Goal: Task Accomplishment & Management: Complete application form

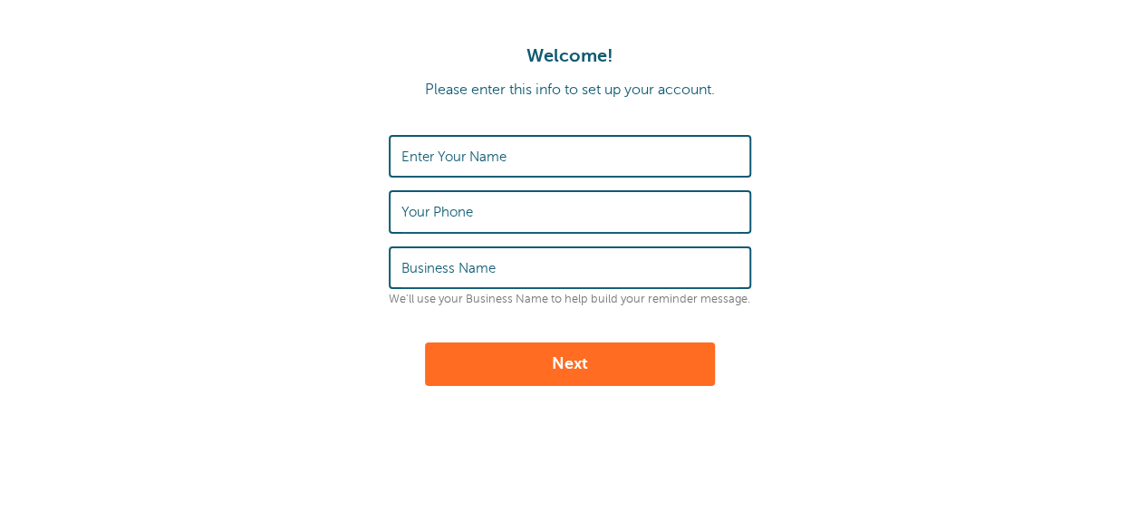
click at [595, 152] on input "Enter Your Name" at bounding box center [570, 156] width 337 height 39
type input "Michael Staples"
type input "7078887845"
type input "Michael Staples, RT(T), MFT"
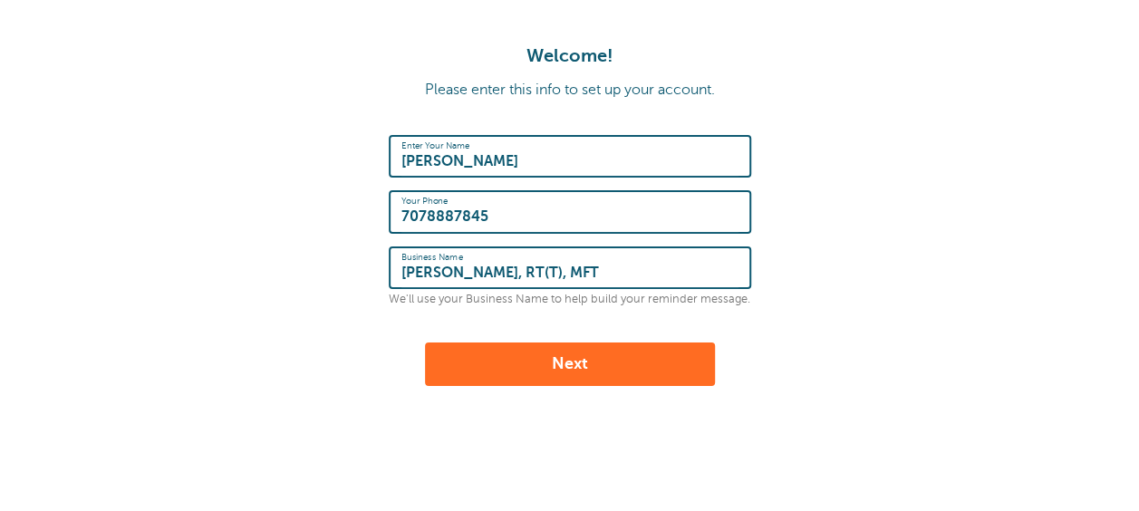
drag, startPoint x: 578, startPoint y: 362, endPoint x: 571, endPoint y: 376, distance: 16.2
click at [578, 361] on button "Next" at bounding box center [570, 365] width 290 height 44
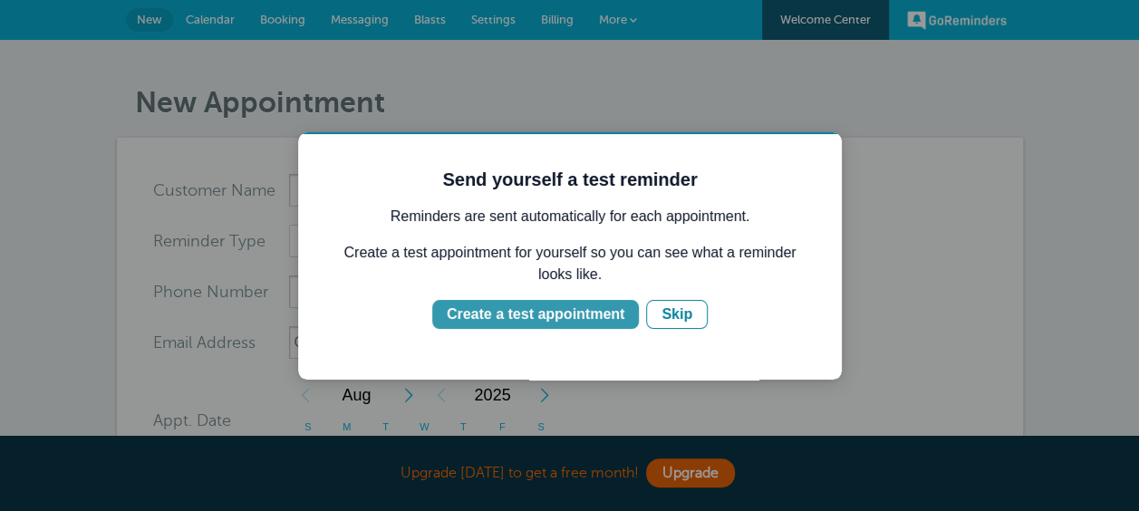
click at [595, 311] on div "Create a test appointment" at bounding box center [536, 315] width 178 height 22
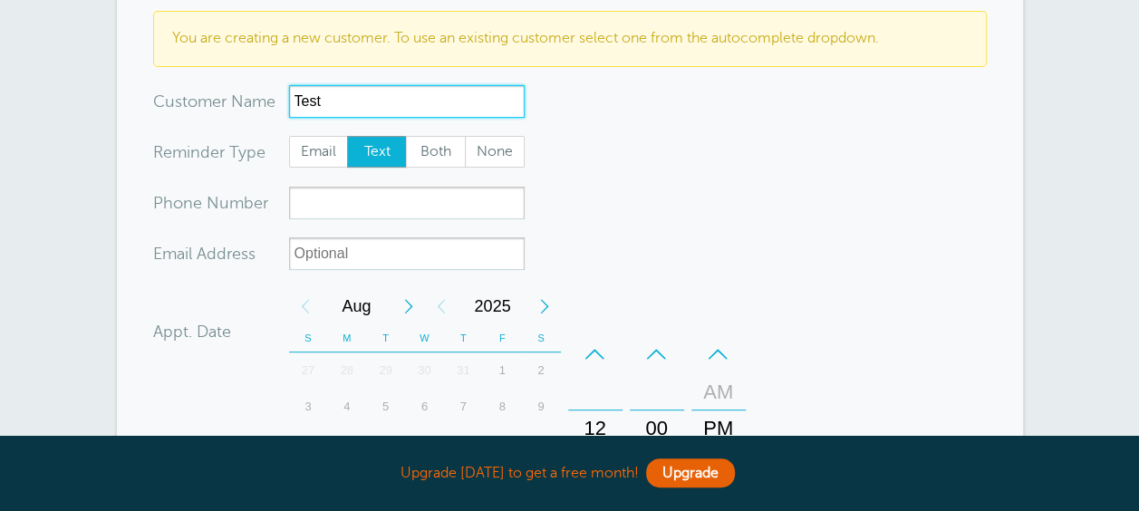
scroll to position [181, 0]
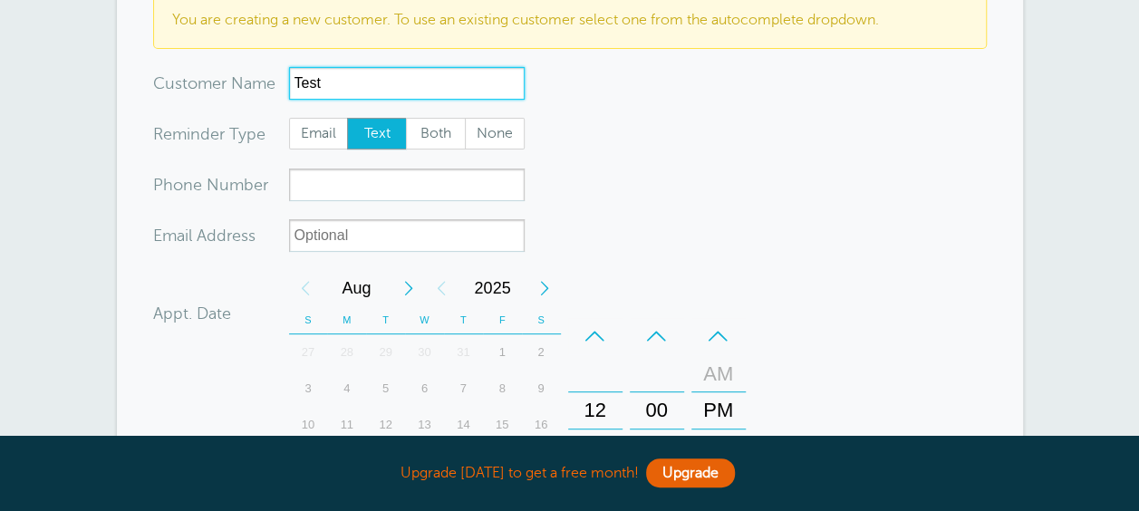
type input "Test"
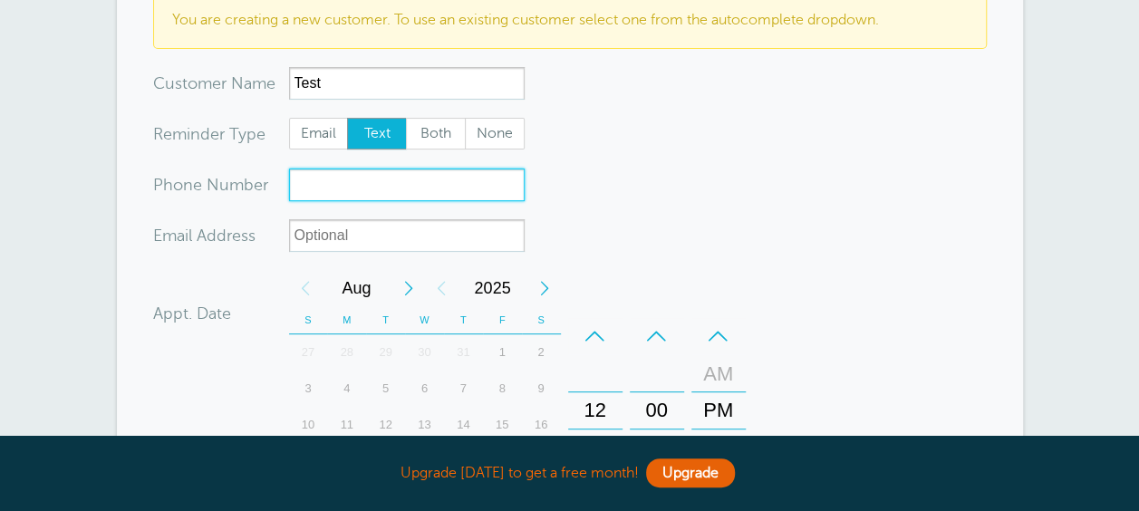
click at [404, 187] on input "xxx-no-autofill" at bounding box center [407, 185] width 236 height 33
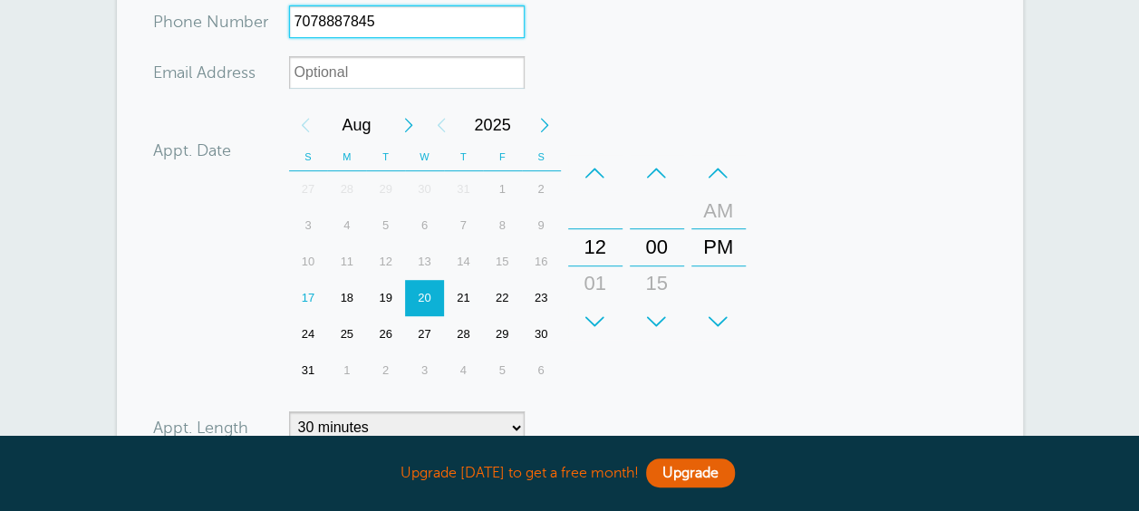
scroll to position [363, 0]
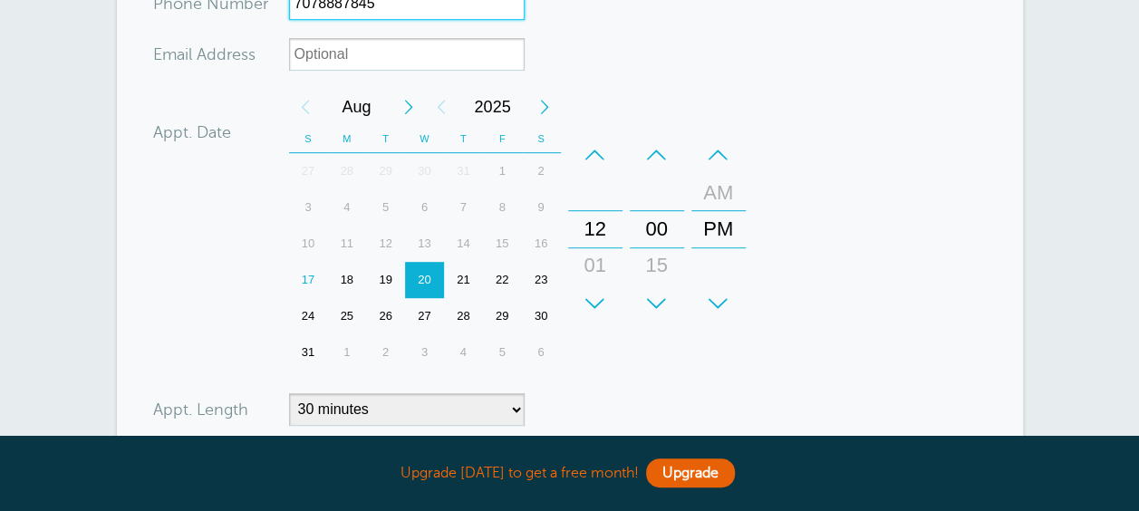
drag, startPoint x: 389, startPoint y: 276, endPoint x: 366, endPoint y: 285, distance: 24.4
click at [390, 276] on div "19" at bounding box center [385, 280] width 39 height 36
click at [349, 277] on div "18" at bounding box center [346, 280] width 39 height 36
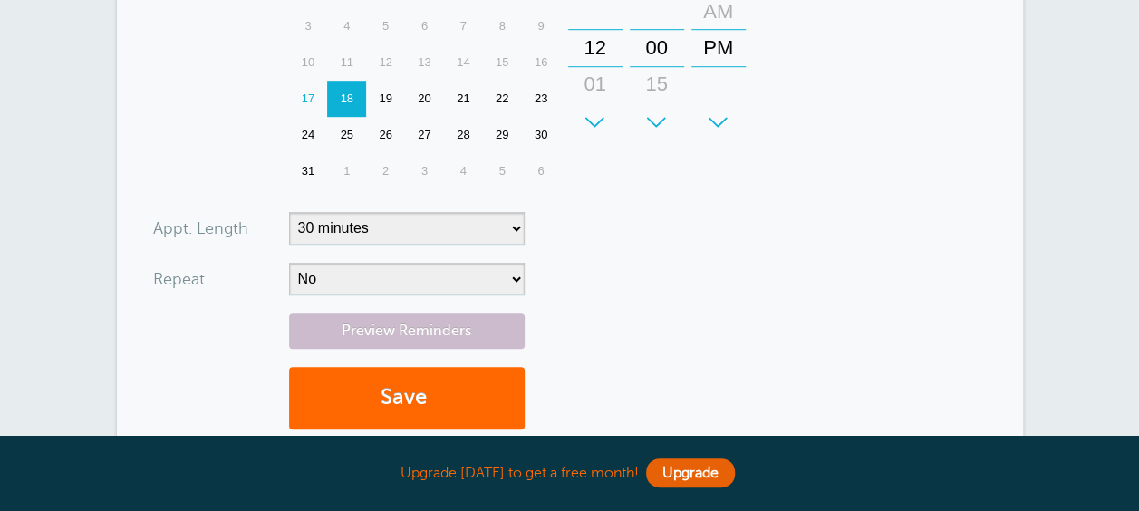
type input "7078887845"
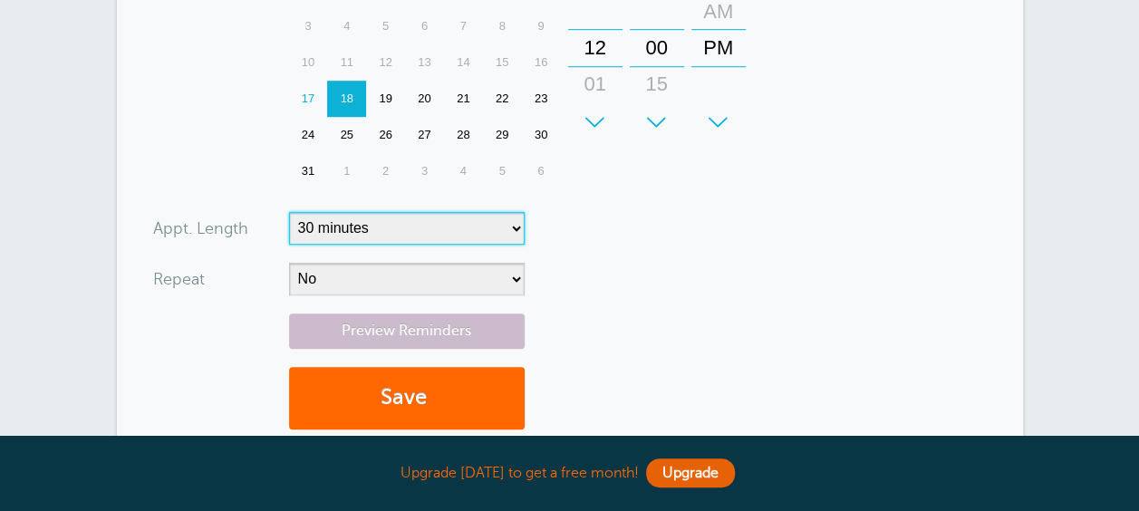
click at [519, 225] on select "5 minutes 10 minutes 15 minutes 20 minutes 25 minutes 30 minutes 35 minutes 40 …" at bounding box center [407, 228] width 236 height 33
select select "60"
click at [289, 212] on select "5 minutes 10 minutes 15 minutes 20 minutes 25 minutes 30 minutes 35 minutes 40 …" at bounding box center [407, 228] width 236 height 33
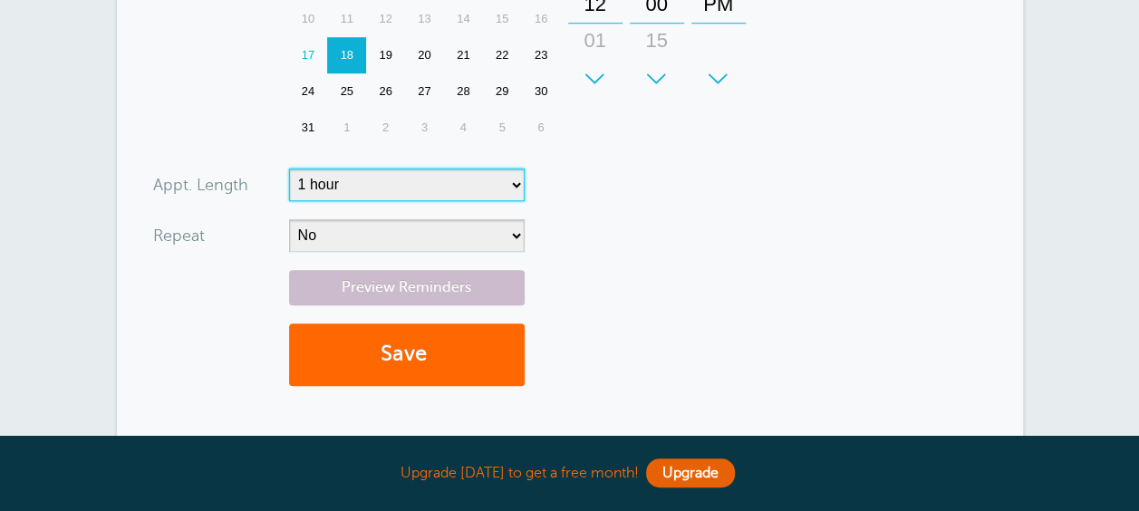
scroll to position [725, 0]
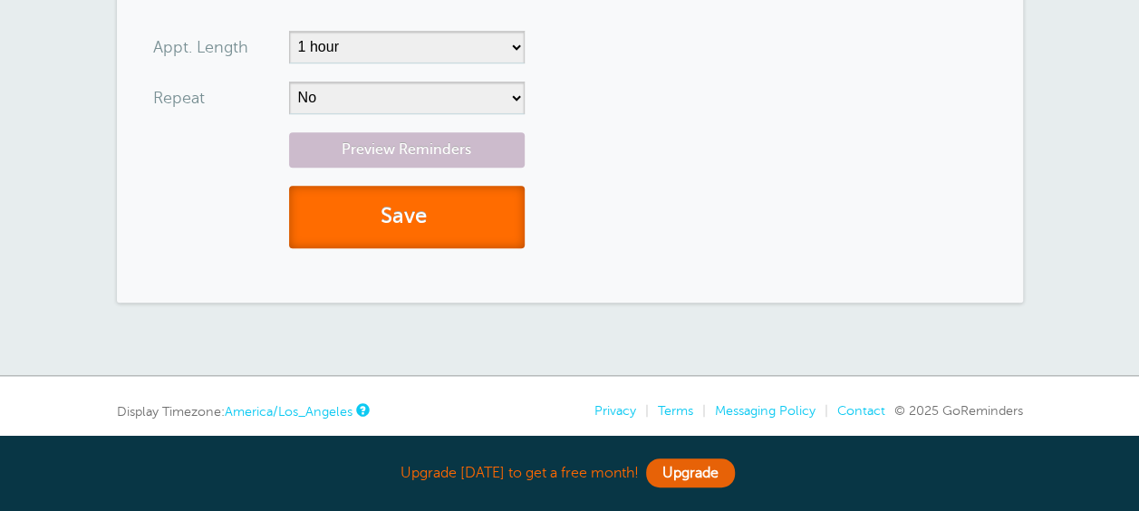
click at [402, 210] on button "Save" at bounding box center [407, 217] width 236 height 63
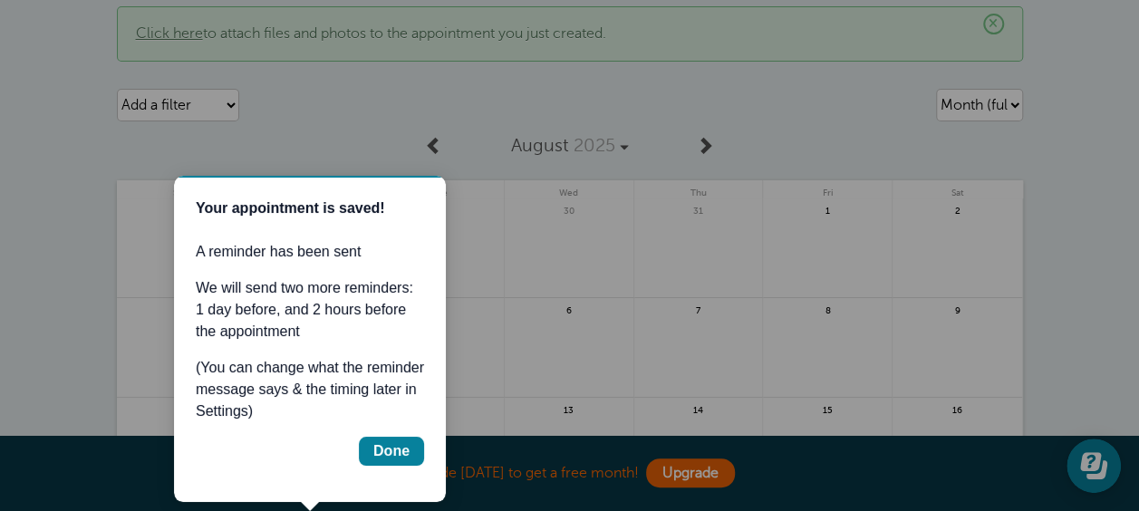
scroll to position [70, 0]
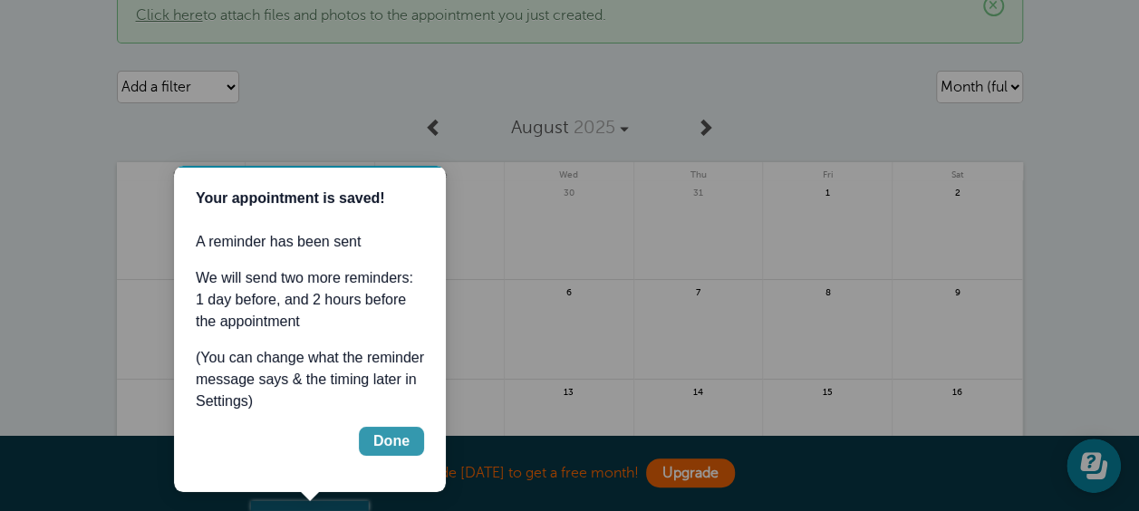
click at [383, 444] on div "Done" at bounding box center [391, 442] width 36 height 22
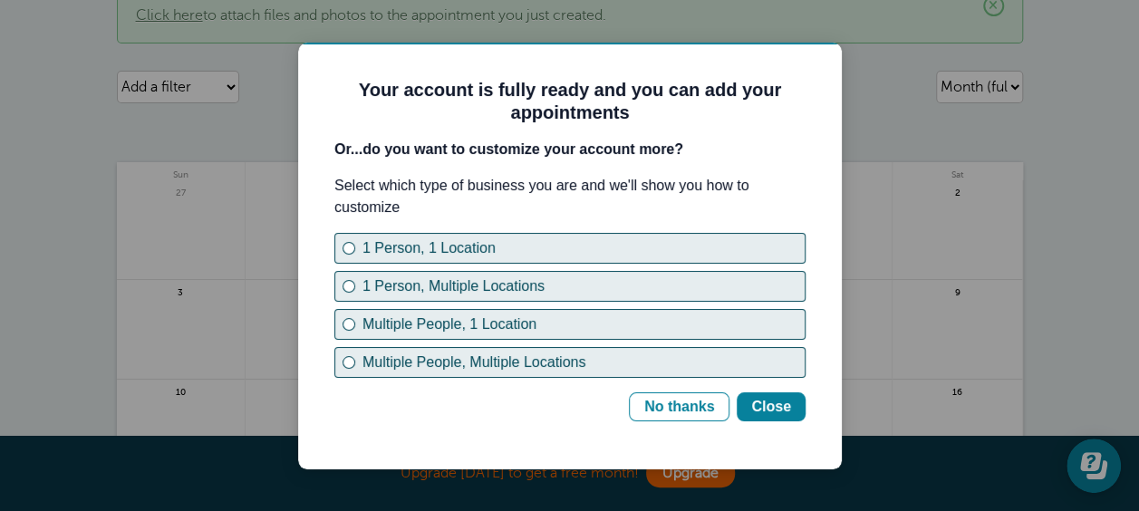
scroll to position [0, 0]
click at [700, 401] on div "No thanks" at bounding box center [679, 407] width 70 height 22
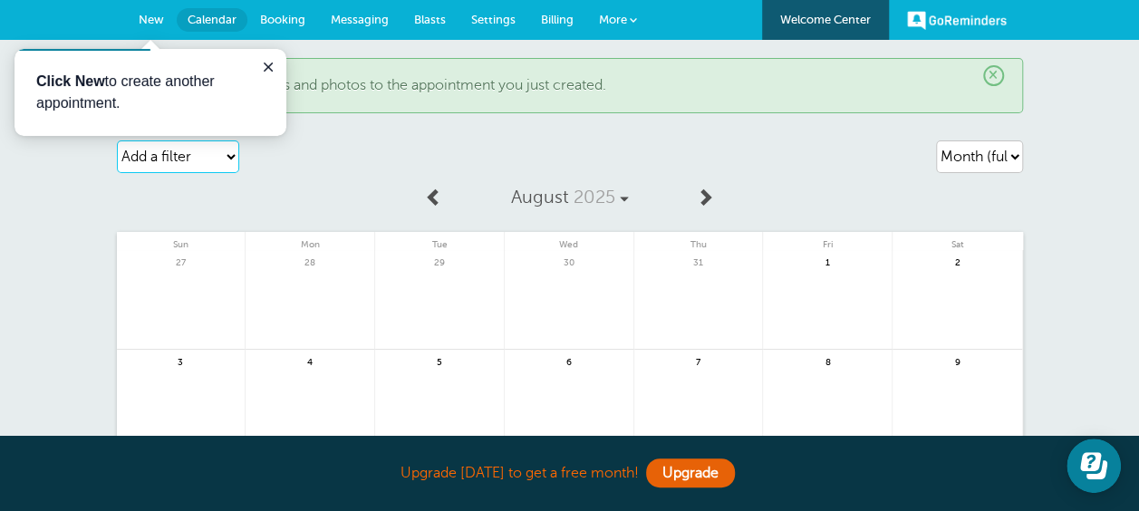
click at [227, 156] on select "Add a filter Customer Search Appointment Status Payment Status" at bounding box center [178, 156] width 122 height 33
click at [324, 165] on div "Add a filter Customer Search Appointment Status Payment Status Clear filters" at bounding box center [262, 156] width 290 height 51
click at [1009, 156] on select "Agenda Day Week Month (full view) Month (condensed)" at bounding box center [979, 156] width 87 height 33
click at [874, 170] on div "Agenda Day Week Month (full view) Month (condensed) Add a filter Customer Searc…" at bounding box center [570, 156] width 906 height 51
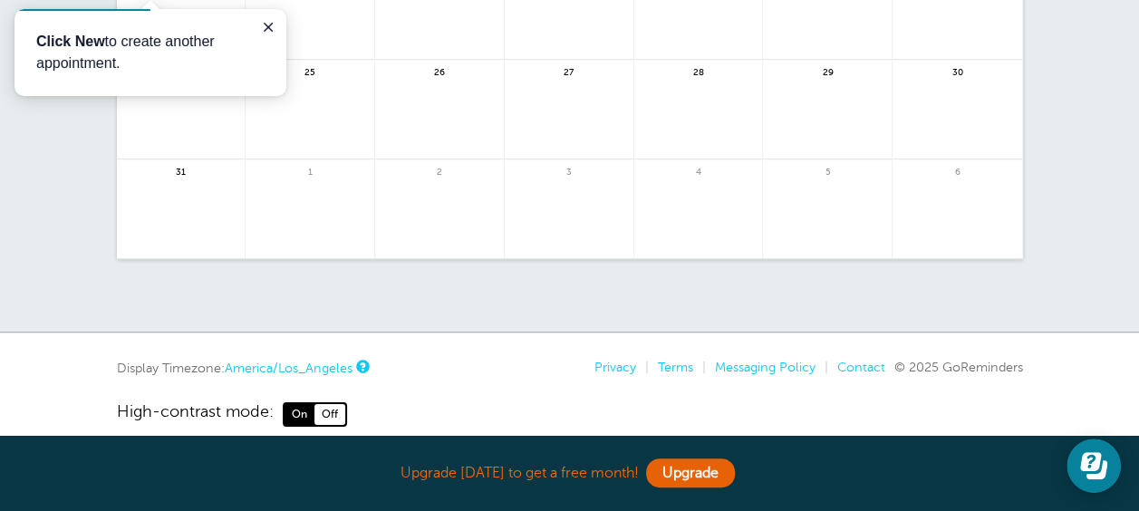
scroll to position [613, 0]
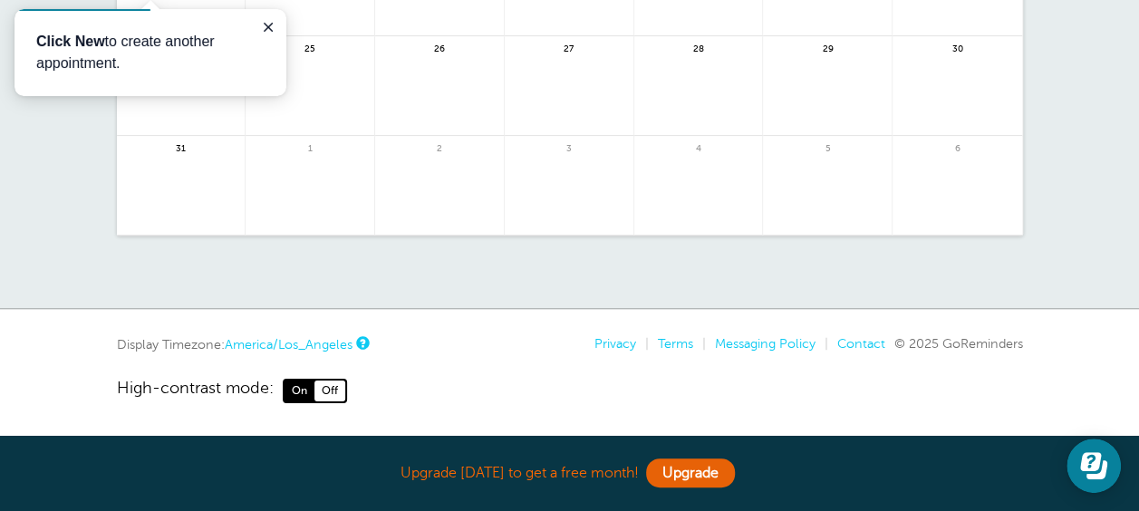
click at [324, 385] on span "Off" at bounding box center [330, 391] width 31 height 20
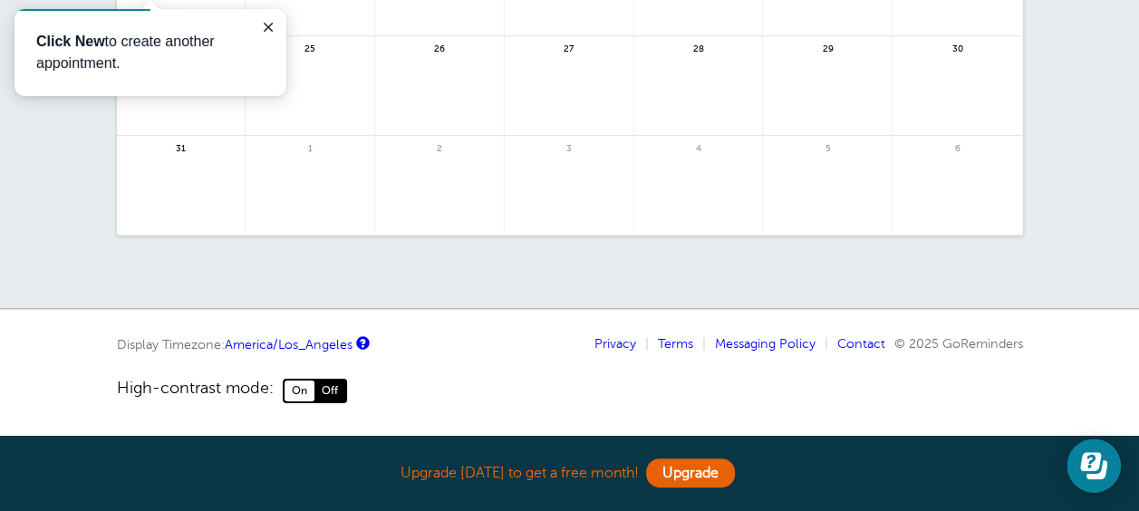
click at [296, 389] on span "On" at bounding box center [300, 391] width 30 height 20
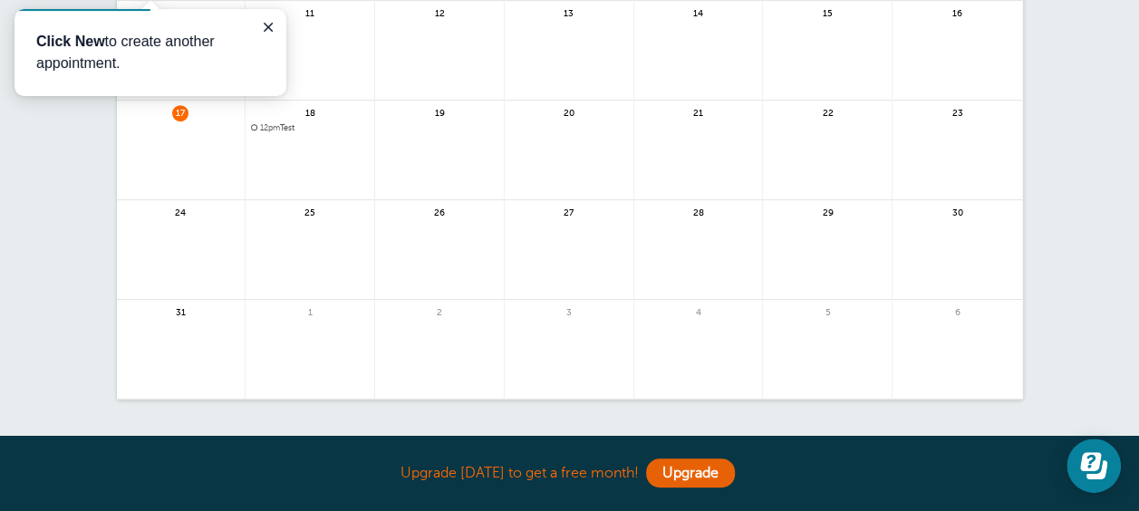
scroll to position [250, 0]
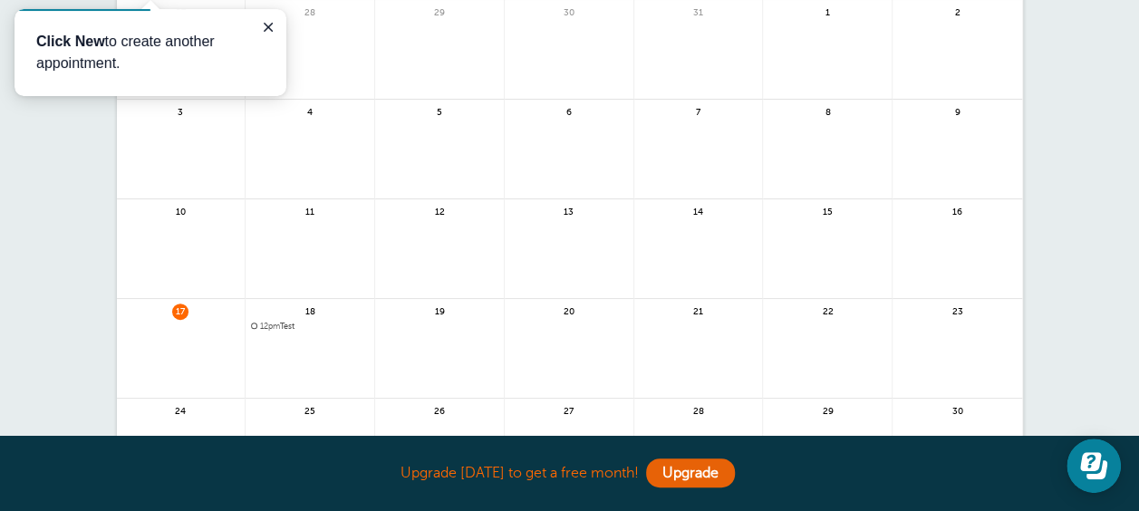
click at [411, 334] on link at bounding box center [439, 359] width 129 height 79
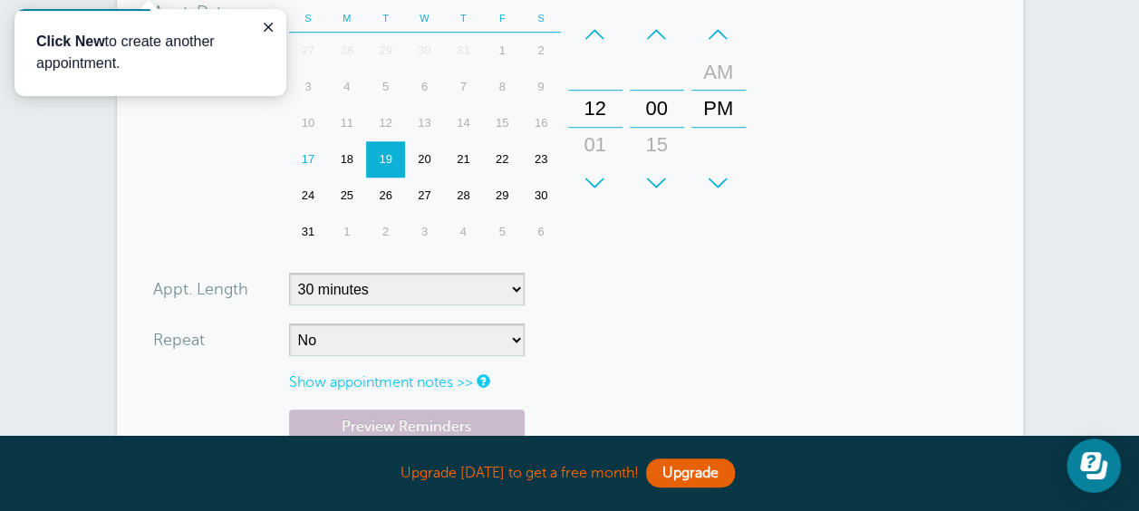
scroll to position [544, 0]
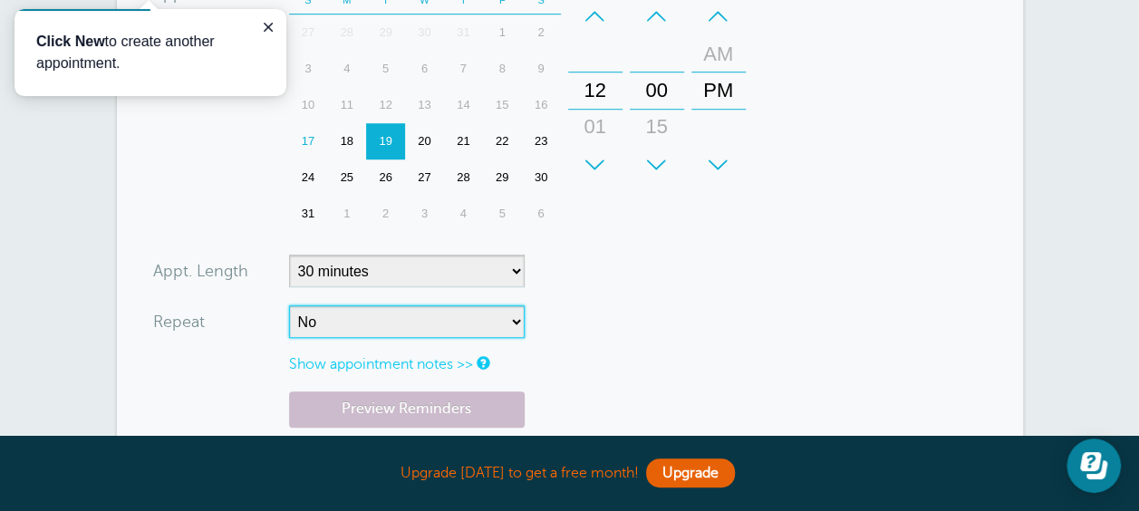
click at [513, 318] on select "No Daily Weekly Every 2 weeks Every 3 weeks Every 4 weeks Monthly Every 5 weeks…" at bounding box center [407, 321] width 236 height 33
